Goal: Information Seeking & Learning: Learn about a topic

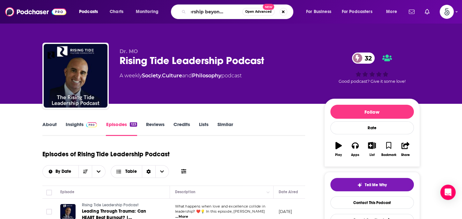
type input "Leadership beyond borders"
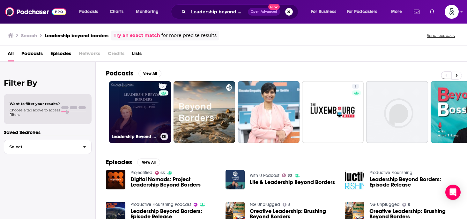
click at [146, 103] on link "5 Leadership Beyond Borders" at bounding box center [140, 112] width 62 height 62
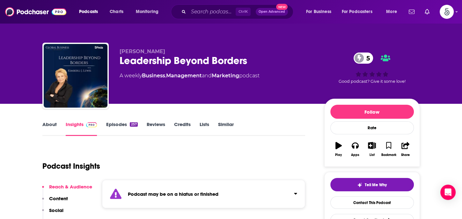
click at [113, 124] on link "Episodes 257" at bounding box center [122, 129] width 32 height 15
